Goal: Task Accomplishment & Management: Use online tool/utility

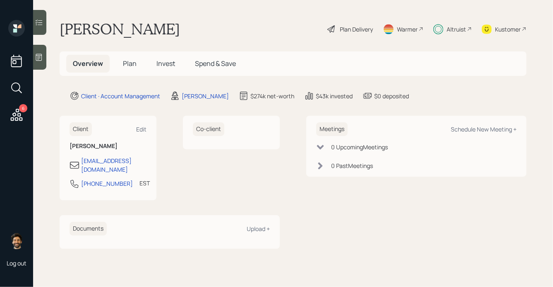
click at [167, 63] on span "Invest" at bounding box center [166, 63] width 19 height 9
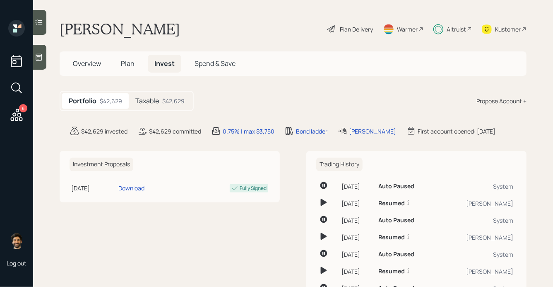
click at [161, 95] on div "Taxable $42,629" at bounding box center [160, 100] width 63 height 15
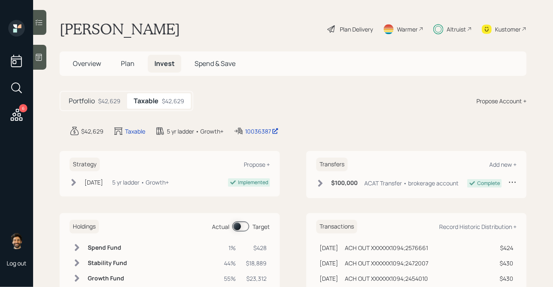
scroll to position [13, 0]
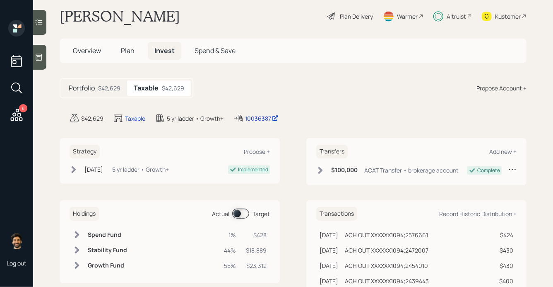
click at [246, 215] on span at bounding box center [240, 213] width 17 height 10
click at [19, 113] on icon at bounding box center [17, 115] width 12 height 12
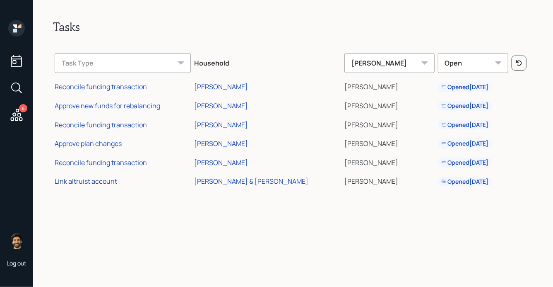
click at [100, 181] on div "Link altruist account" at bounding box center [86, 180] width 63 height 9
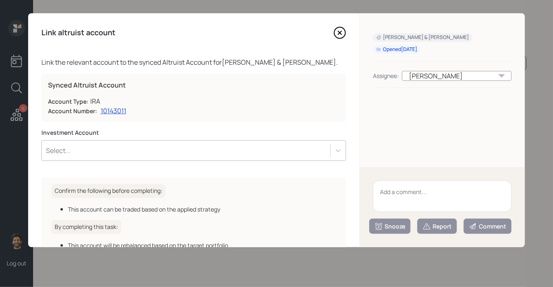
click at [88, 147] on div "Select..." at bounding box center [186, 150] width 289 height 14
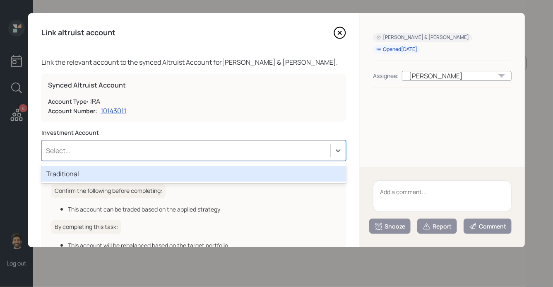
click at [81, 172] on div "Traditional" at bounding box center [193, 174] width 305 height 16
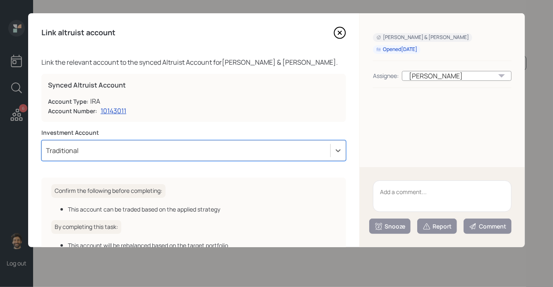
scroll to position [58, 0]
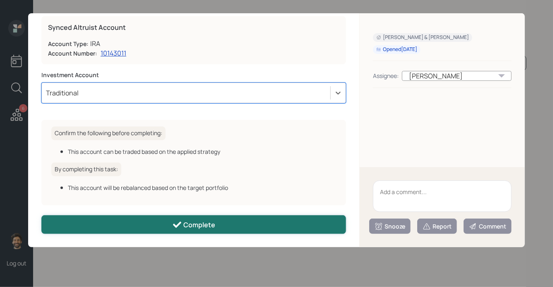
click at [187, 227] on div "Complete" at bounding box center [193, 225] width 43 height 10
